Goal: Task Accomplishment & Management: Complete application form

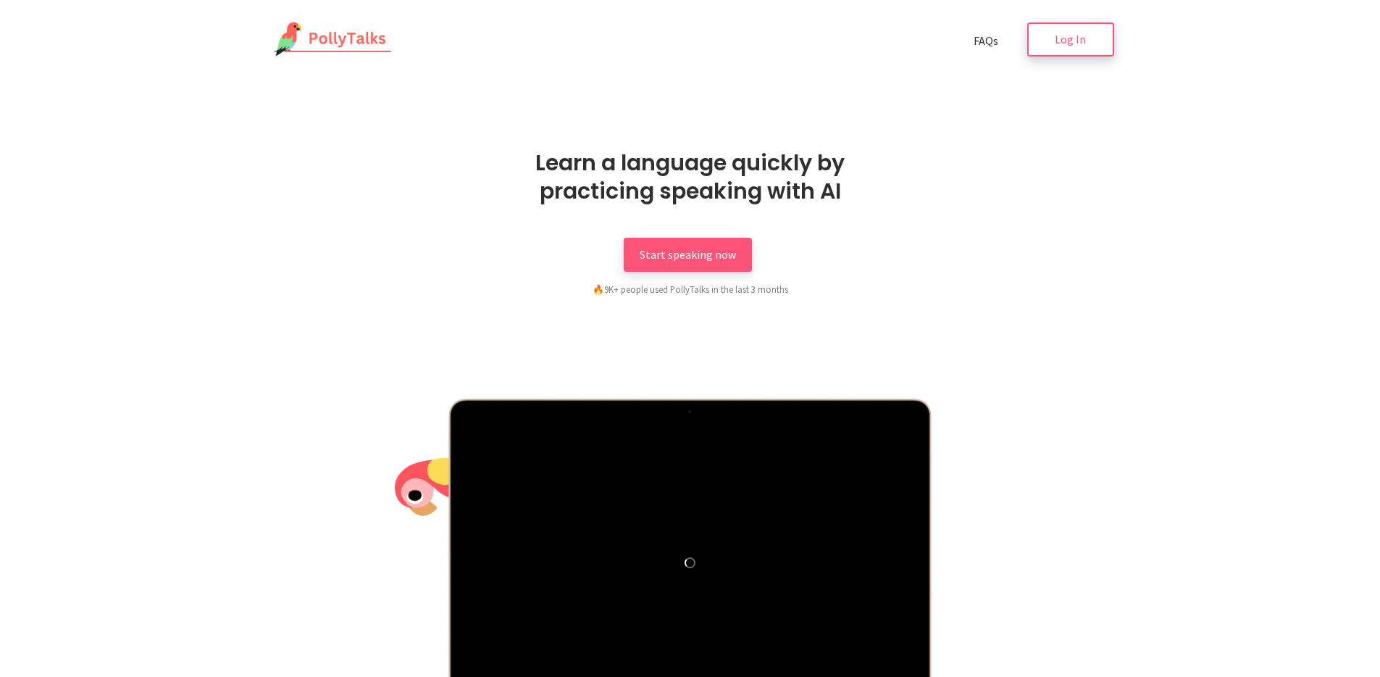
click at [1054, 51] on link "Log In" at bounding box center [1071, 39] width 87 height 34
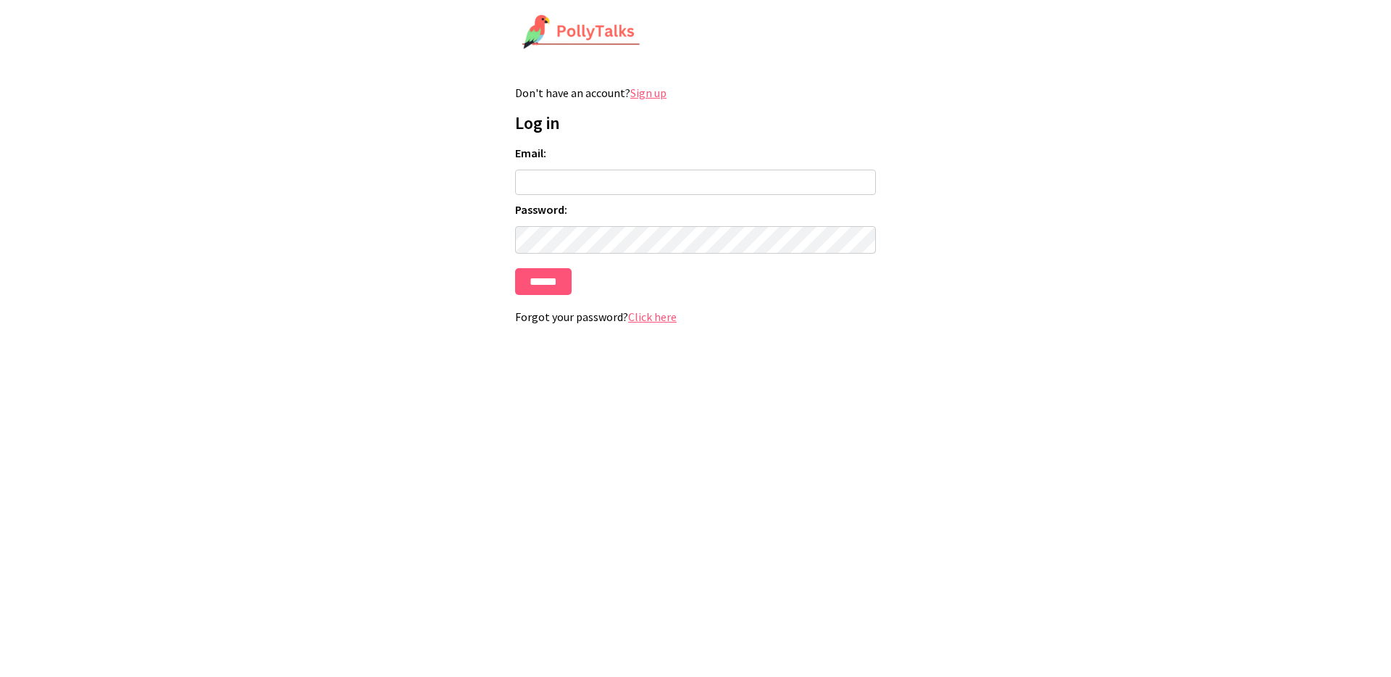
click at [638, 176] on input "Email:" at bounding box center [695, 182] width 361 height 25
click at [644, 92] on link "Sign up" at bounding box center [648, 93] width 36 height 14
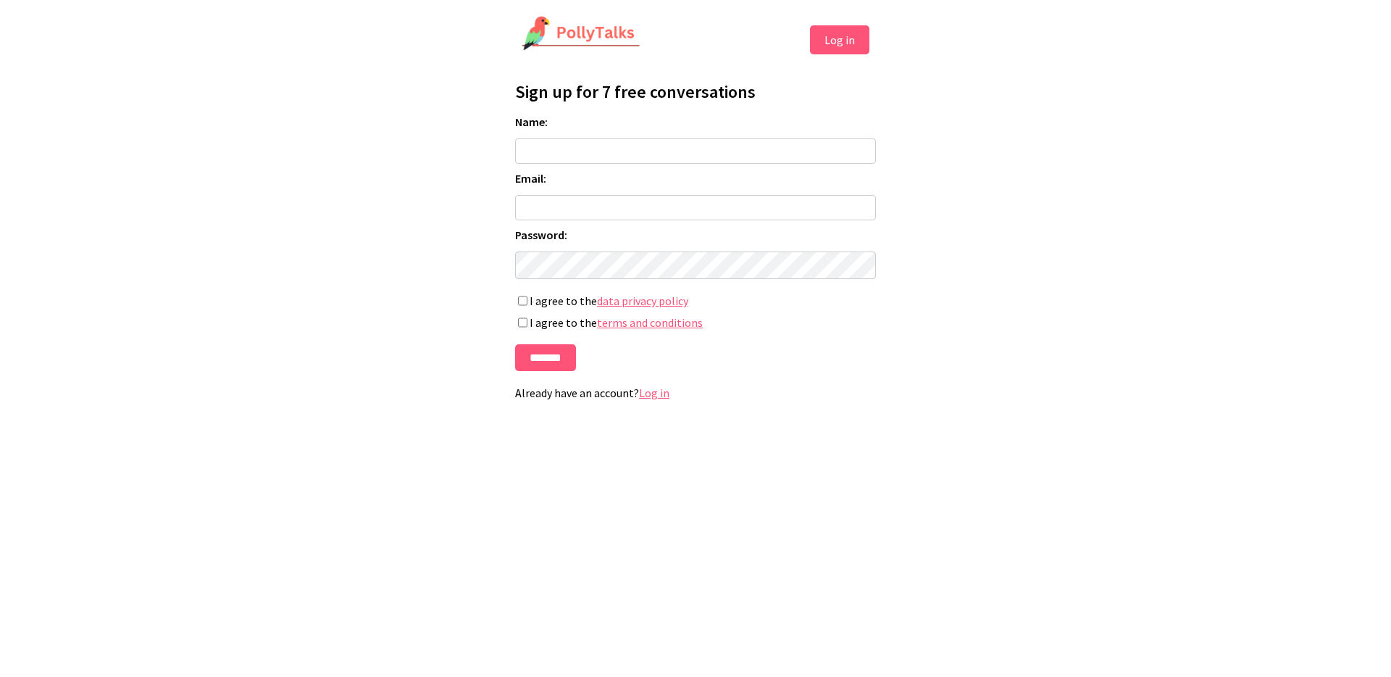
click at [692, 160] on input "Name:" at bounding box center [695, 150] width 361 height 25
